Goal: Transaction & Acquisition: Purchase product/service

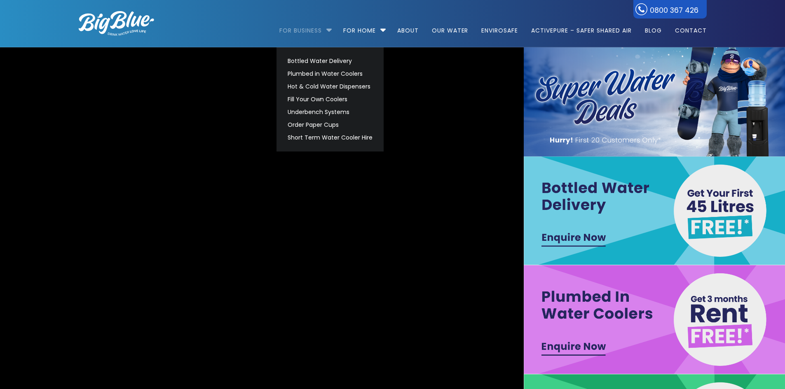
click at [321, 31] on link "For Business" at bounding box center [303, 26] width 48 height 53
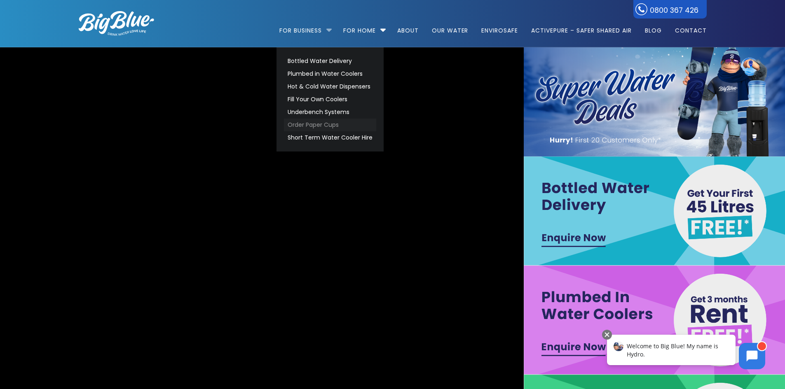
click at [323, 121] on link "Order Paper Cups" at bounding box center [330, 125] width 92 height 13
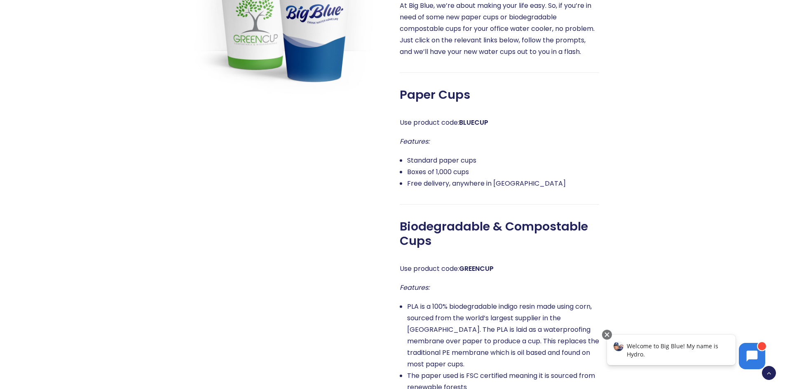
scroll to position [494, 0]
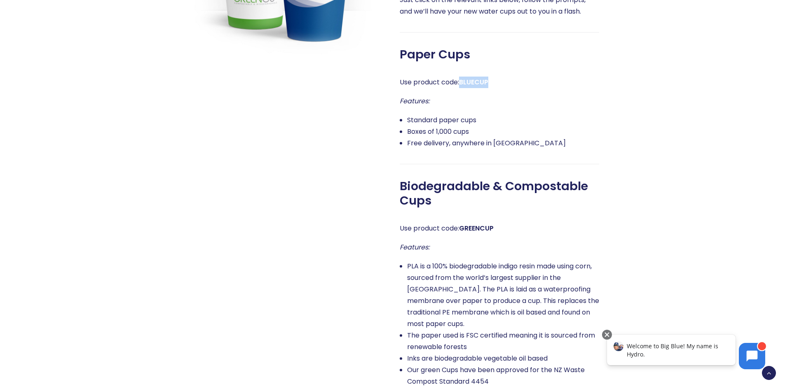
drag, startPoint x: 494, startPoint y: 80, endPoint x: 463, endPoint y: 80, distance: 31.3
click at [463, 80] on p "Use product code: BLUECUP" at bounding box center [499, 83] width 199 height 12
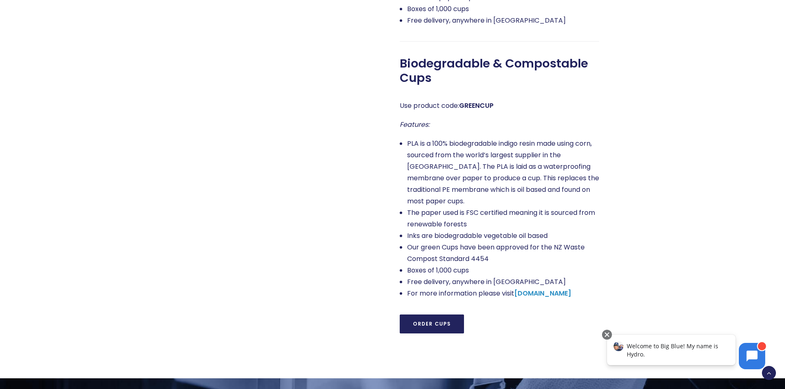
scroll to position [618, 0]
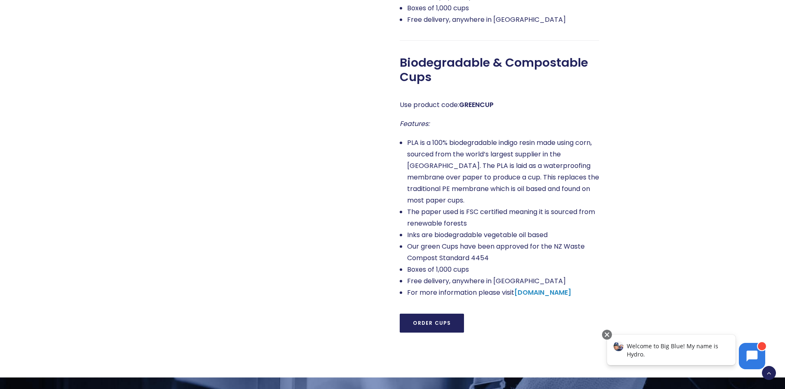
copy strong "BLUECUP"
click at [444, 314] on link "Order Cups" at bounding box center [432, 323] width 64 height 19
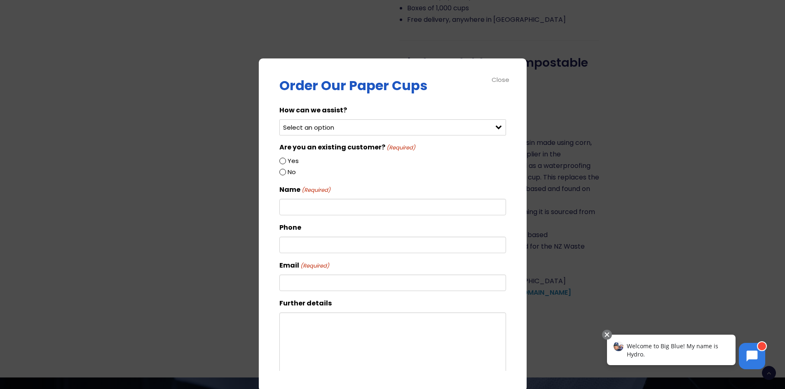
click at [458, 125] on select "Select an option Order green cups Order blue cups I need something else" at bounding box center [392, 127] width 227 height 16
select select "Order blue cups"
click at [279, 119] on select "Select an option Order green cups Order blue cups I need something else" at bounding box center [392, 127] width 227 height 16
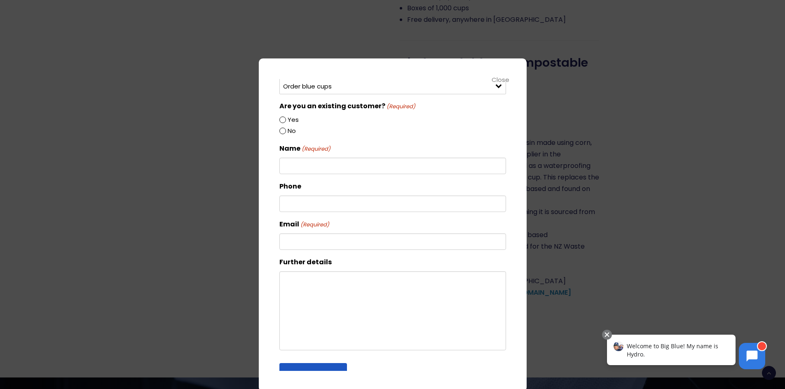
click at [281, 118] on input "Yes" at bounding box center [282, 120] width 7 height 7
radio input "true"
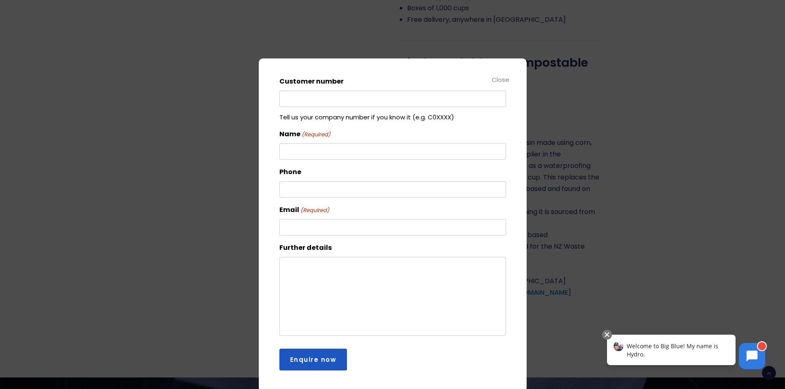
scroll to position [149, 0]
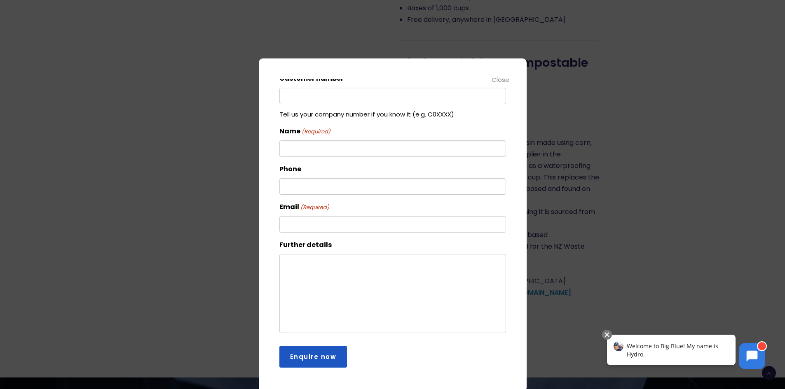
click at [507, 74] on div "Order Our Paper Cups How can we assist? Select an option Order green cups Order…" at bounding box center [393, 224] width 268 height 333
click at [502, 82] on div "Close" at bounding box center [500, 79] width 19 height 9
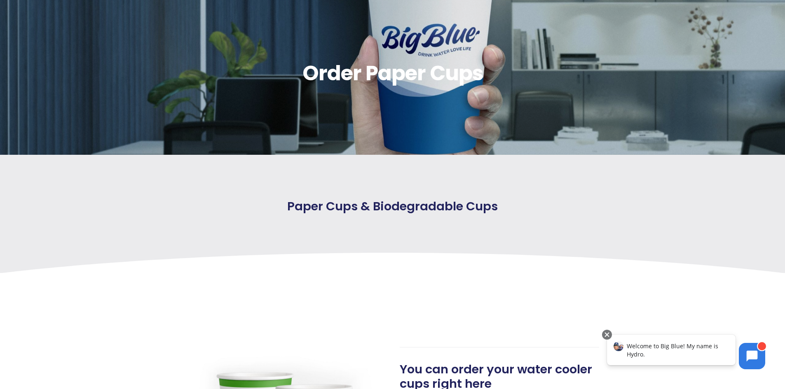
scroll to position [0, 0]
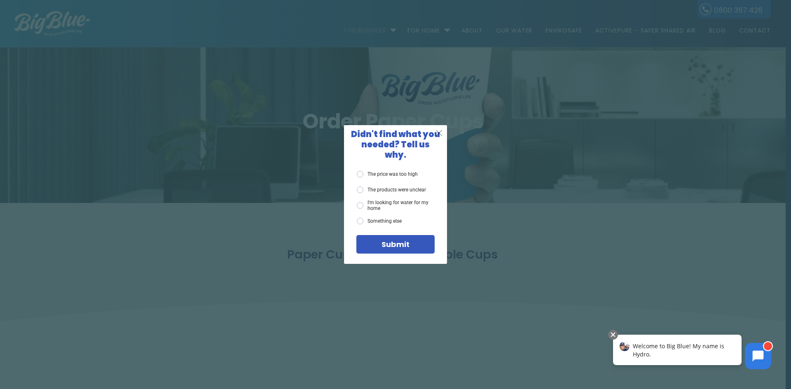
click at [437, 133] on span "X" at bounding box center [438, 133] width 7 height 10
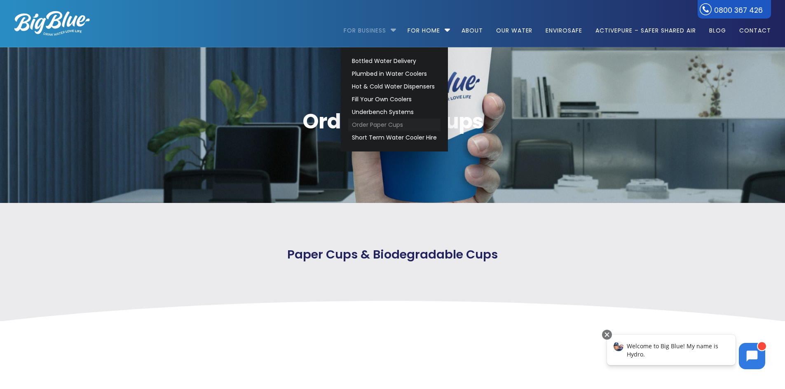
click at [388, 122] on link "Order Paper Cups" at bounding box center [394, 125] width 92 height 13
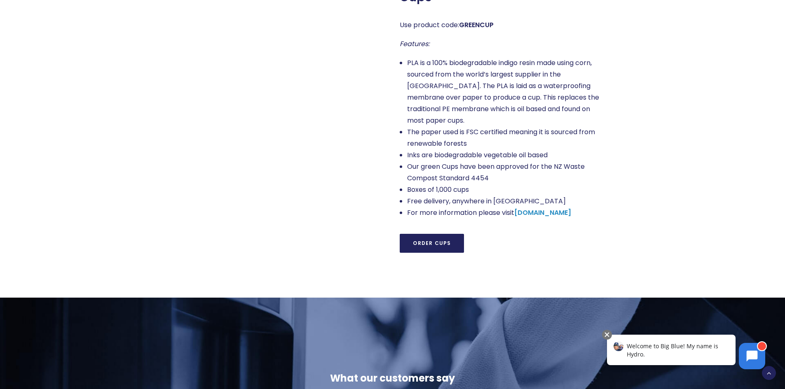
scroll to position [700, 0]
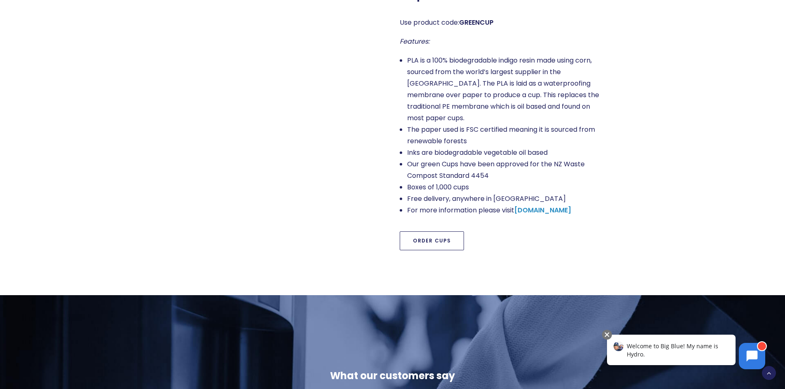
click at [447, 231] on link "Order Cups" at bounding box center [432, 240] width 64 height 19
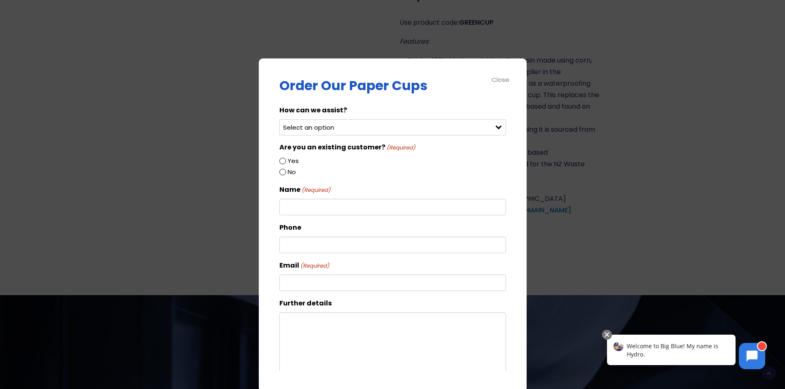
click at [435, 129] on select "Select an option Order green cups Order blue cups I need something else" at bounding box center [392, 127] width 227 height 16
select select "Order blue cups"
click at [279, 119] on select "Select an option Order green cups Order blue cups I need something else" at bounding box center [392, 127] width 227 height 16
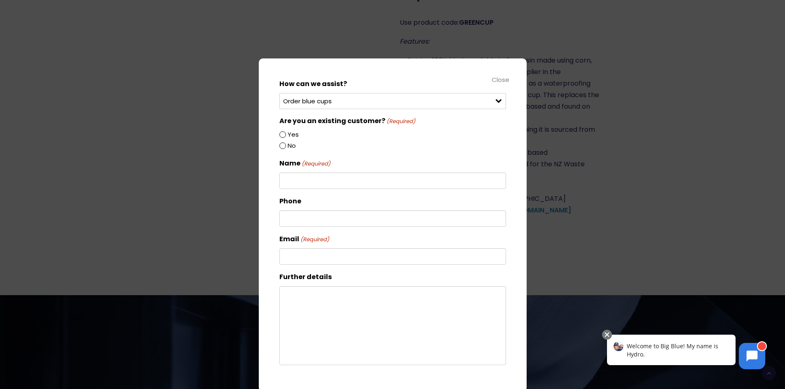
scroll to position [41, 0]
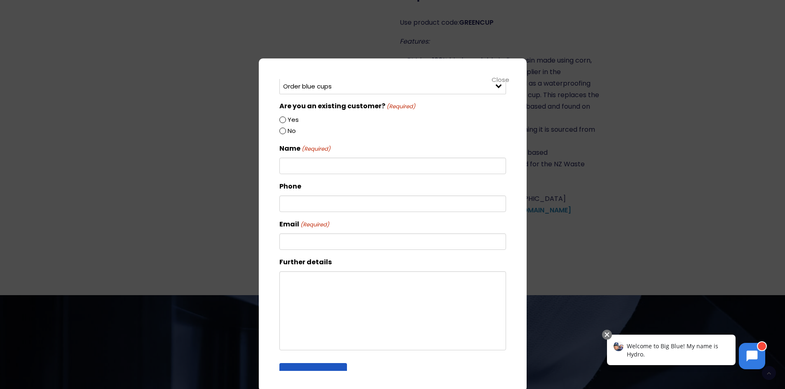
click at [279, 119] on input "Yes" at bounding box center [282, 120] width 7 height 7
radio input "true"
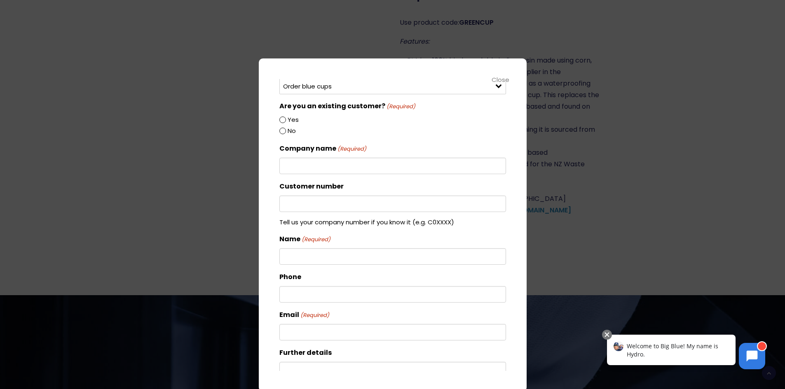
click at [328, 164] on input "Company name (Required)" at bounding box center [392, 166] width 227 height 16
type input "Vantage Windows and Doors"
click at [323, 199] on input "Customer number" at bounding box center [392, 204] width 227 height 16
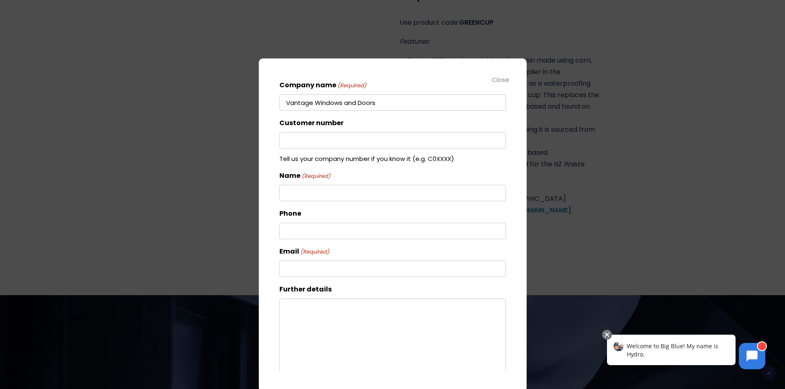
scroll to position [124, 0]
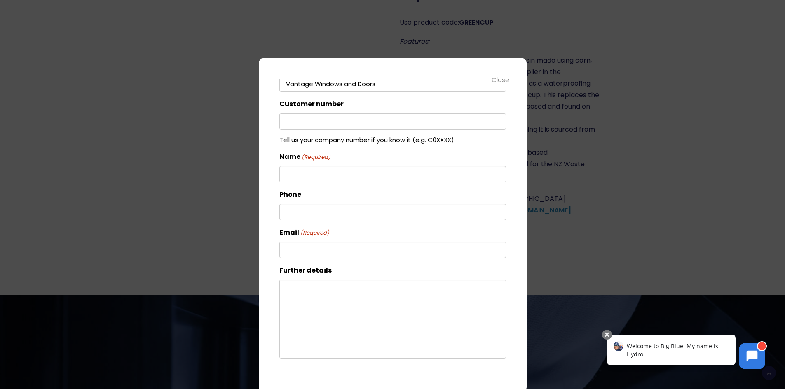
click at [389, 174] on input "Name (Required)" at bounding box center [392, 174] width 227 height 16
type input "Cam"
click at [377, 207] on input "Phone" at bounding box center [392, 212] width 227 height 16
type input "021484076"
click at [333, 249] on input "Email (Required)" at bounding box center [392, 250] width 227 height 16
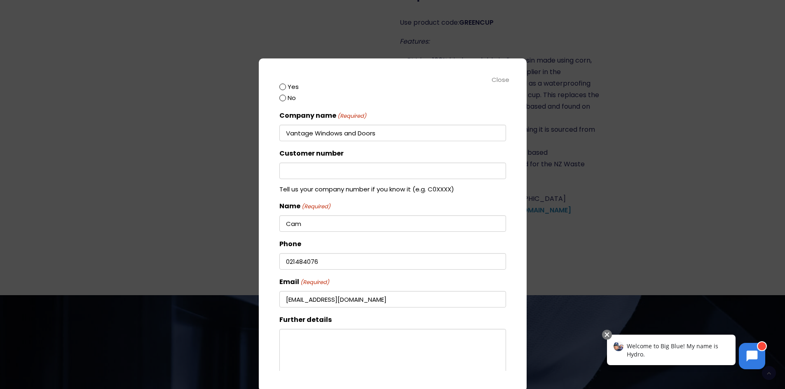
scroll to position [0, 0]
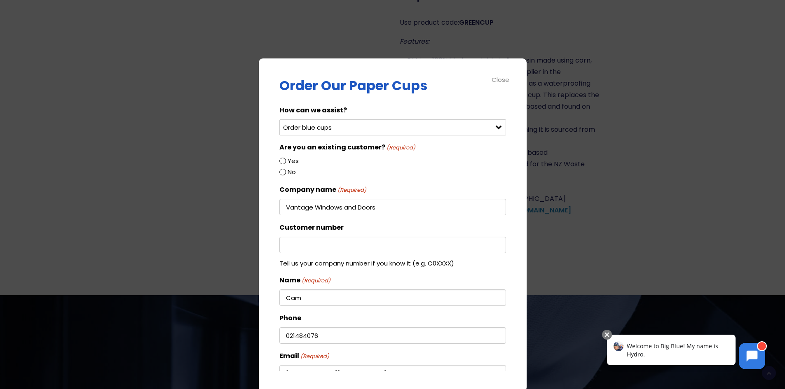
type input "[EMAIL_ADDRESS][DOMAIN_NAME]"
click at [282, 160] on input "Yes" at bounding box center [282, 161] width 7 height 7
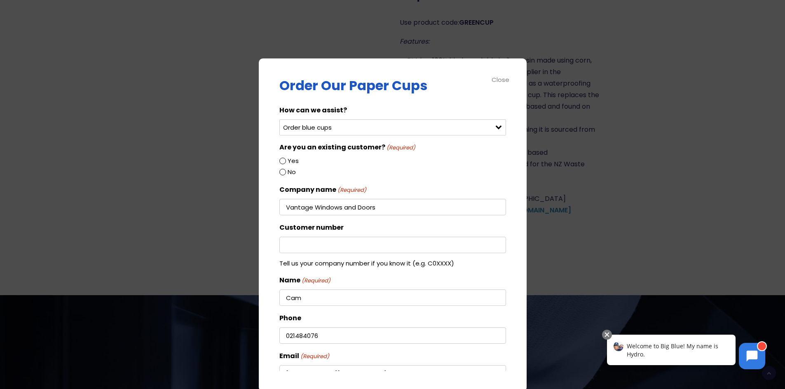
click at [382, 168] on div "No" at bounding box center [392, 171] width 227 height 11
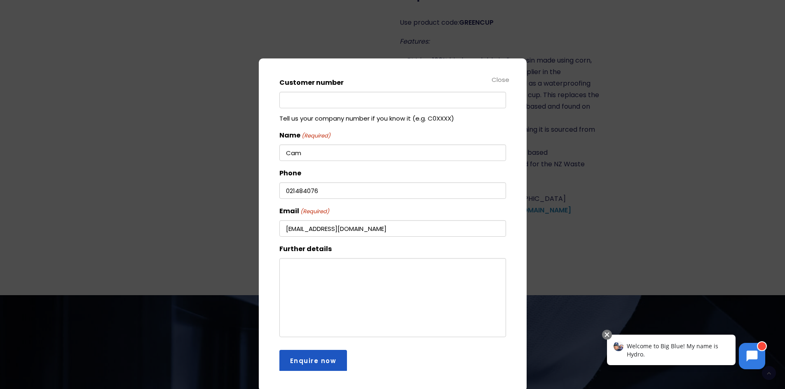
scroll to position [149, 0]
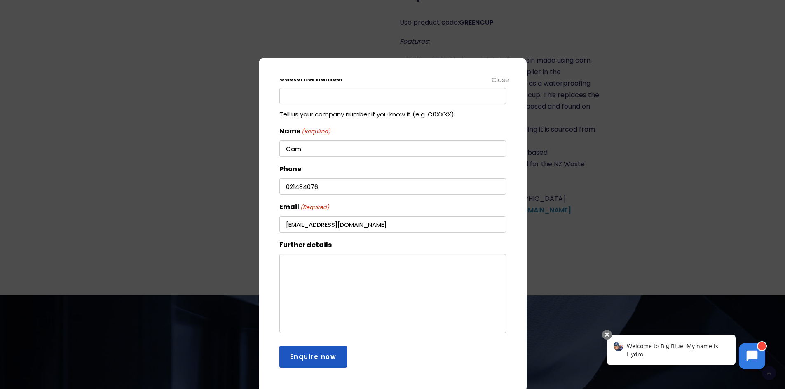
click at [311, 354] on input "Enquire now" at bounding box center [313, 357] width 68 height 22
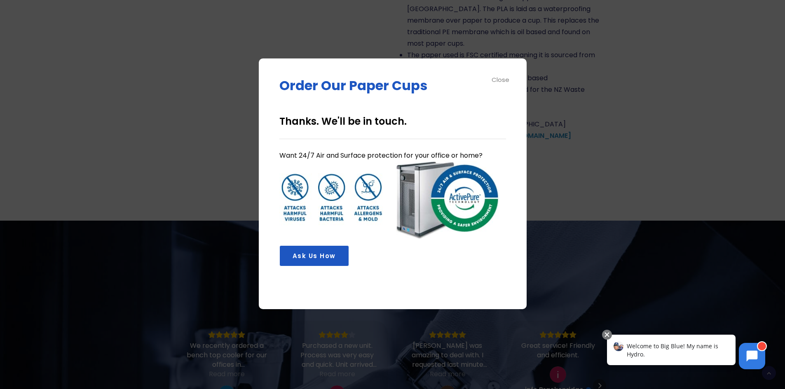
click at [499, 76] on div "Close" at bounding box center [500, 79] width 19 height 9
